Goal: Book appointment/travel/reservation

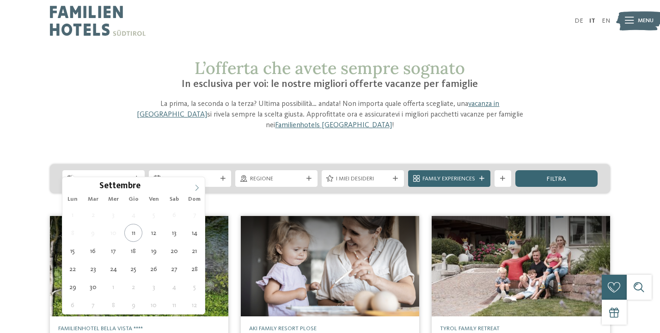
click at [197, 192] on span at bounding box center [197, 185] width 16 height 16
click at [198, 184] on icon at bounding box center [197, 187] width 6 height 6
type div "[DATE]"
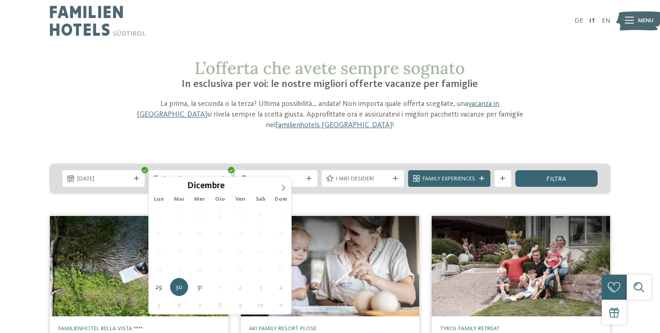
type input "****"
click at [283, 185] on icon at bounding box center [283, 187] width 6 height 6
type div "[DATE]"
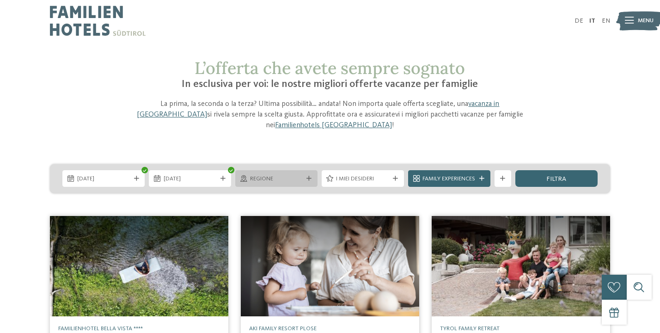
click at [299, 175] on span "Regione" at bounding box center [276, 179] width 53 height 8
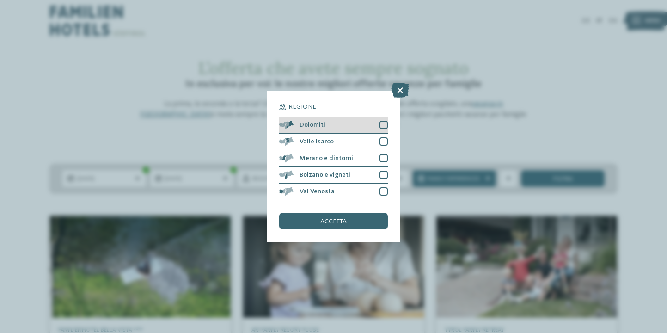
click at [381, 121] on div at bounding box center [383, 125] width 8 height 8
click at [359, 225] on div "accetta" at bounding box center [333, 221] width 108 height 17
